Goal: Transaction & Acquisition: Purchase product/service

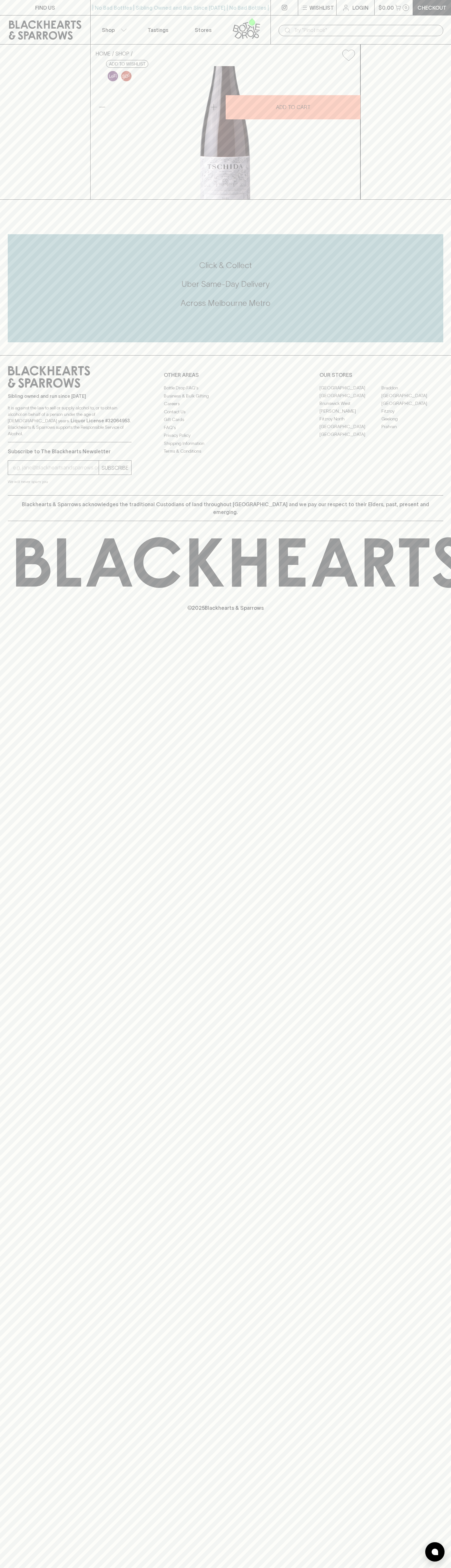
click at [114, 25] on button "Shop" at bounding box center [113, 30] width 45 height 29
click at [208, 1568] on html "FIND US | No Bad Bottles | Sibling Owned and Run Since 2006 | No Bad Bottles | …" at bounding box center [225, 784] width 451 height 1568
click at [27, 1203] on div at bounding box center [225, 784] width 451 height 1568
